Goal: Task Accomplishment & Management: Manage account settings

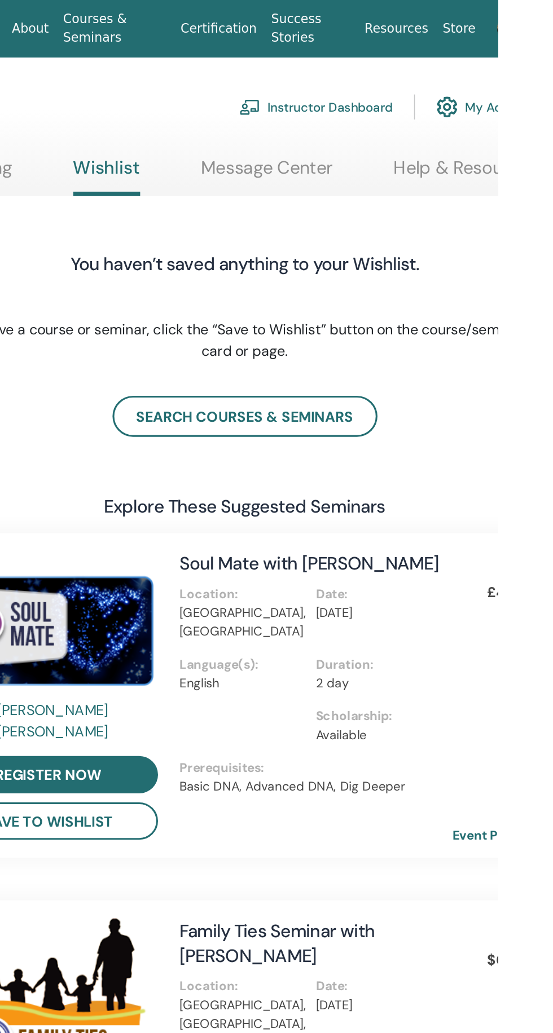
click at [476, 55] on div "Instructor Dashboard My Account" at bounding box center [482, 67] width 187 height 25
click at [460, 62] on link "Instructor Dashboard" at bounding box center [437, 67] width 97 height 25
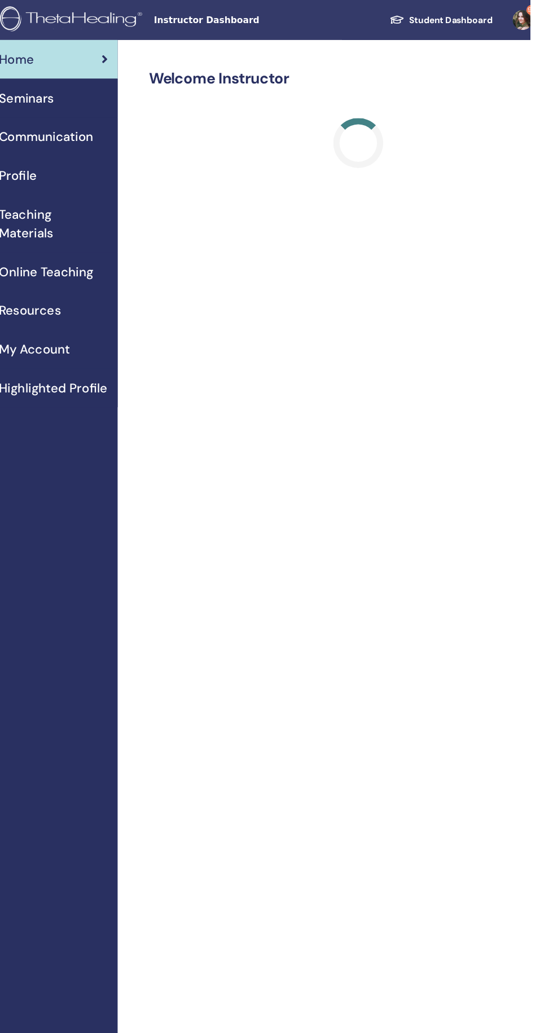
click at [116, 89] on span "Seminars" at bounding box center [98, 88] width 50 height 17
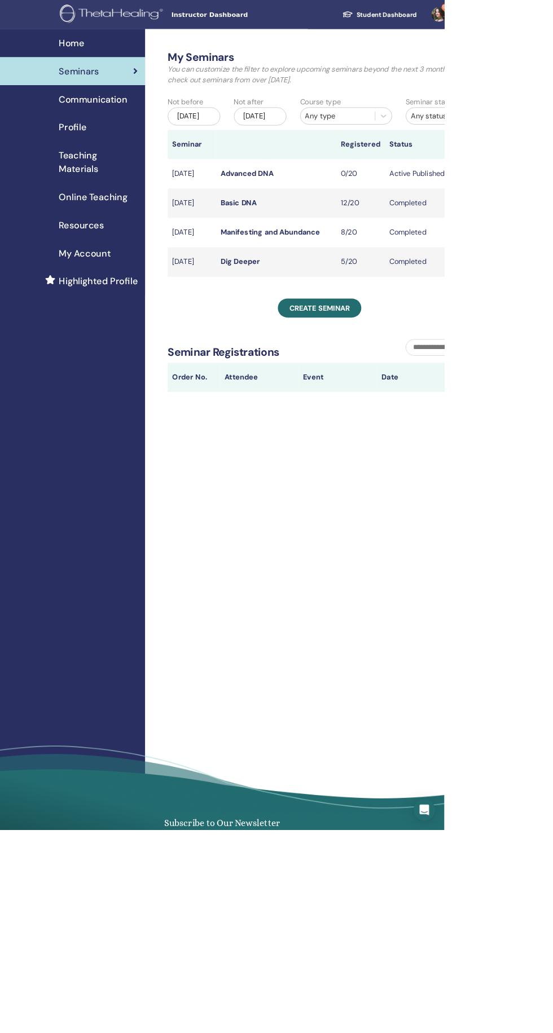
click at [275, 222] on link "Advanced DNA" at bounding box center [307, 216] width 66 height 12
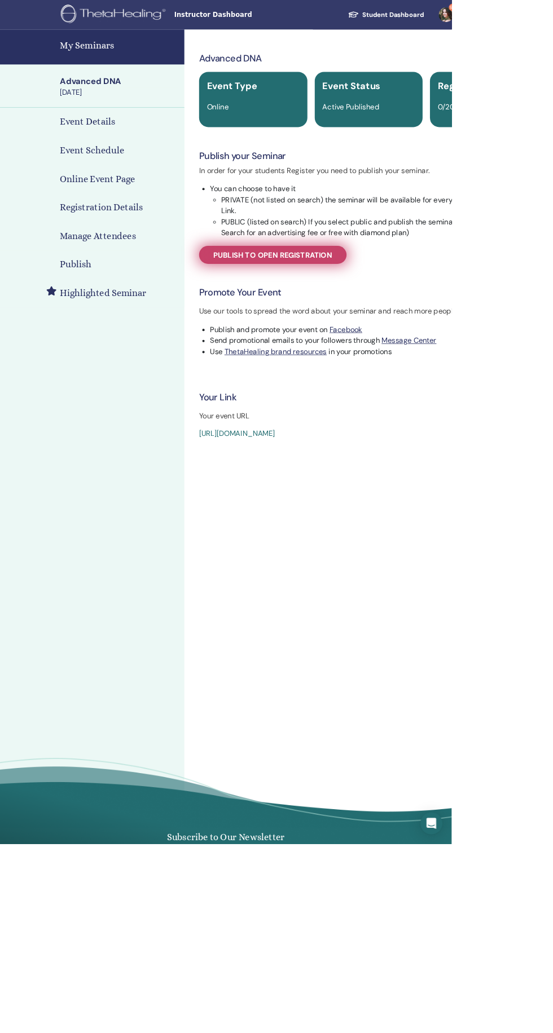
click at [287, 314] on span "Publish to open registration" at bounding box center [334, 312] width 146 height 12
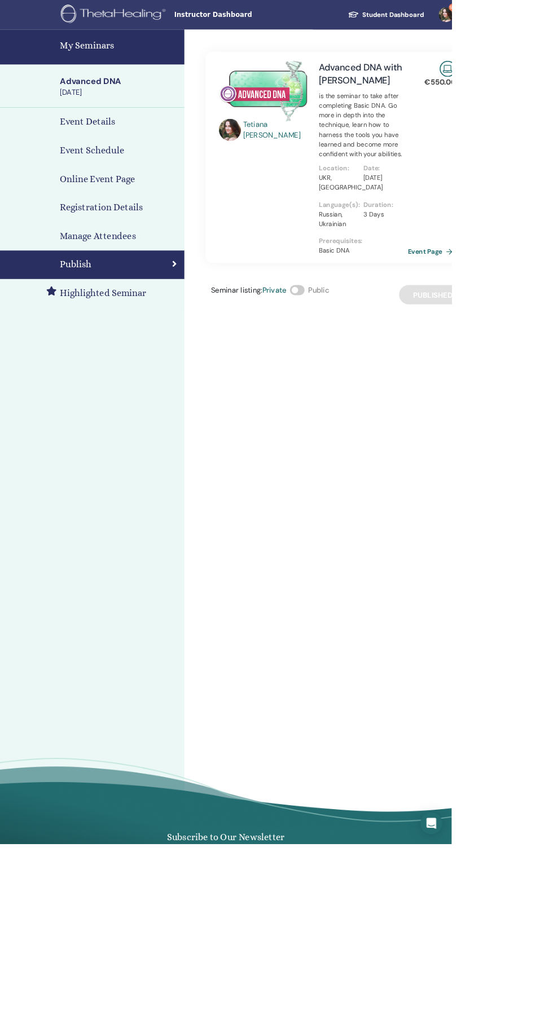
click at [86, 146] on h4 "Event Details" at bounding box center [107, 149] width 68 height 17
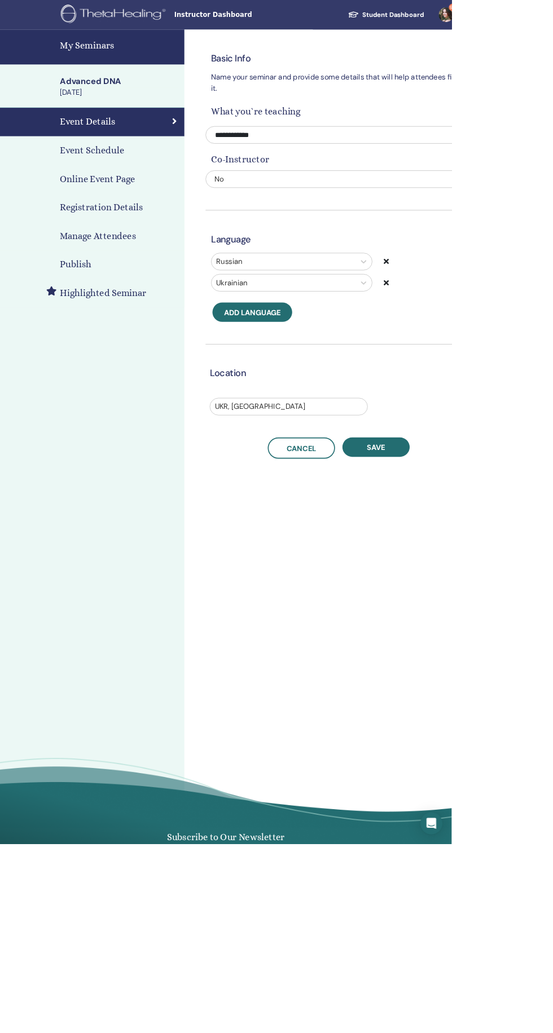
click at [85, 187] on h4 "Event Schedule" at bounding box center [112, 184] width 78 height 17
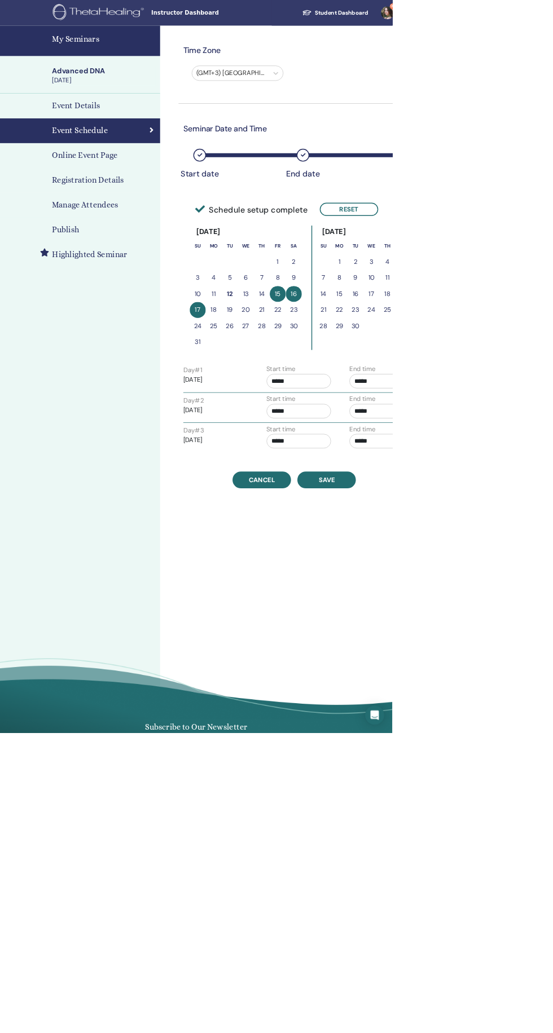
click at [93, 259] on h4 "Registration Details" at bounding box center [124, 254] width 102 height 17
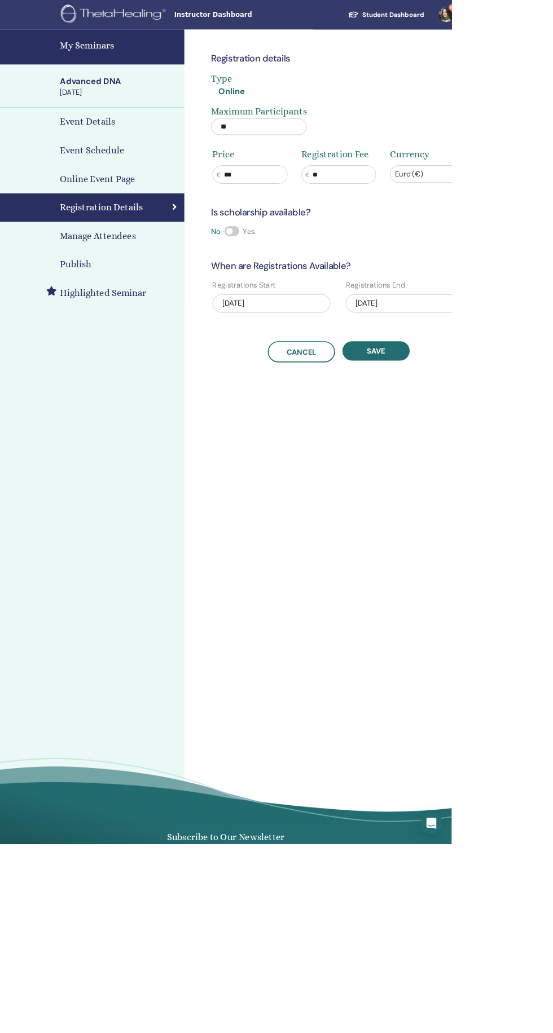
click at [89, 294] on h4 "Manage Attendees" at bounding box center [119, 289] width 93 height 17
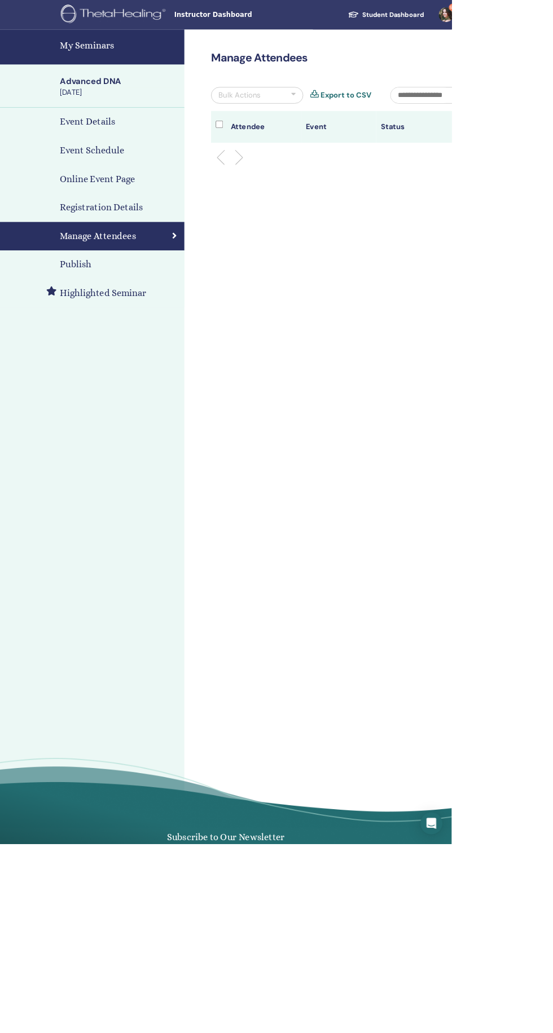
click at [82, 330] on h4 "Publish" at bounding box center [92, 324] width 38 height 17
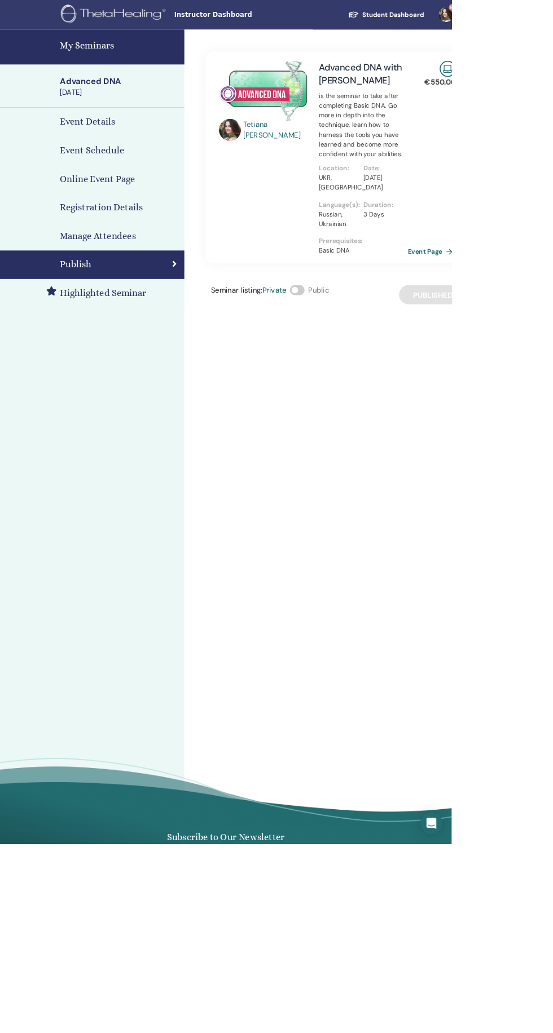
click at [104, 114] on div "[DATE]" at bounding box center [146, 113] width 146 height 12
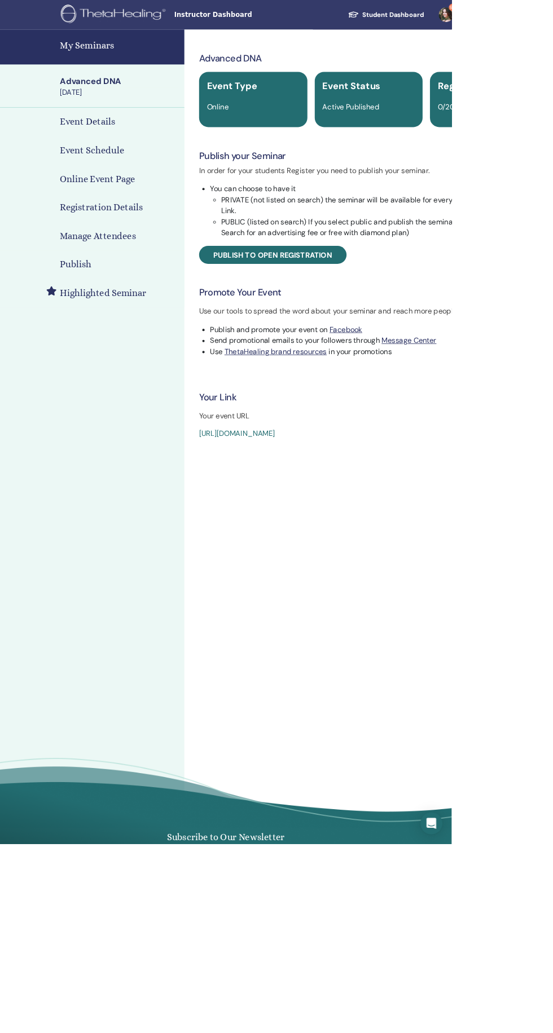
click at [337, 530] on link "[URL][DOMAIN_NAME]" at bounding box center [290, 531] width 93 height 12
